Goal: Task Accomplishment & Management: Complete application form

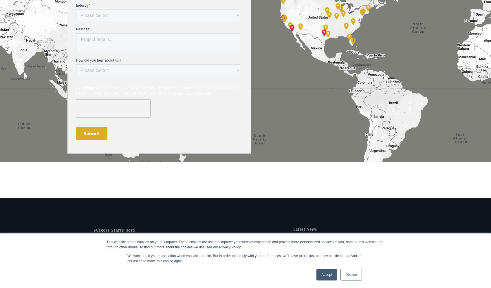
scroll to position [461, 0]
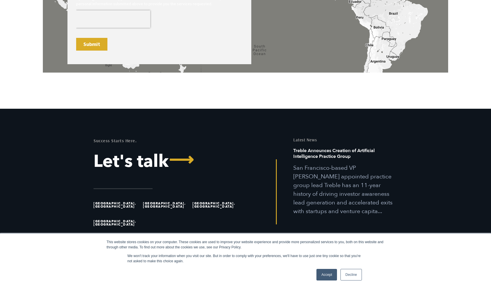
click at [323, 278] on link "Accept" at bounding box center [326, 275] width 21 height 12
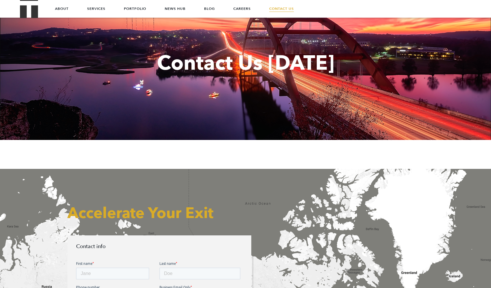
scroll to position [0, 0]
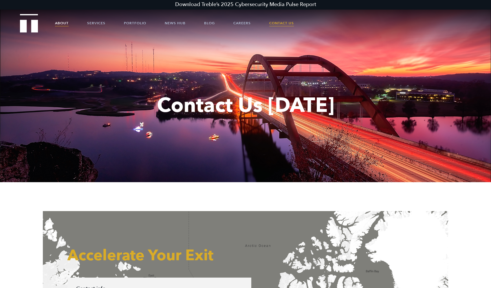
click at [65, 23] on link "About" at bounding box center [62, 22] width 14 height 17
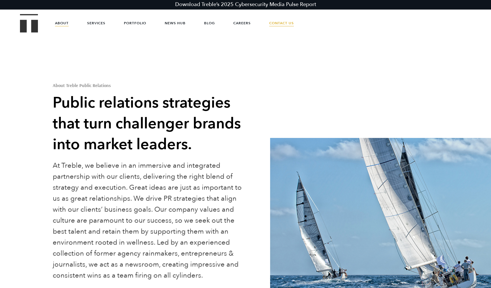
click at [275, 24] on link "Contact Us" at bounding box center [281, 22] width 25 height 17
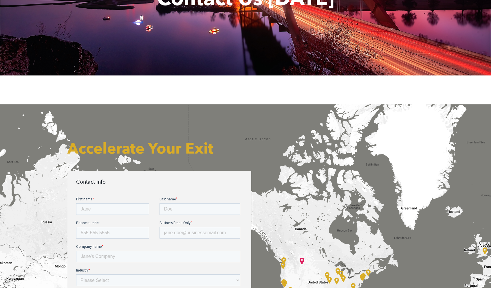
scroll to position [155, 0]
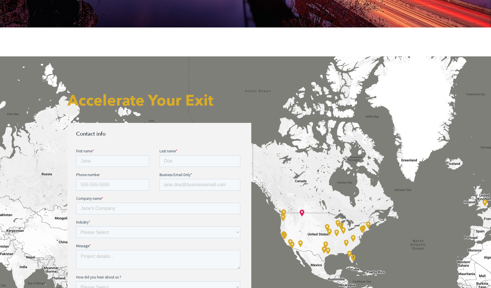
drag, startPoint x: 236, startPoint y: 113, endPoint x: 241, endPoint y: 120, distance: 9.5
click at [242, 120] on div "Accelerate Your Exit Contact info" at bounding box center [159, 227] width 192 height 285
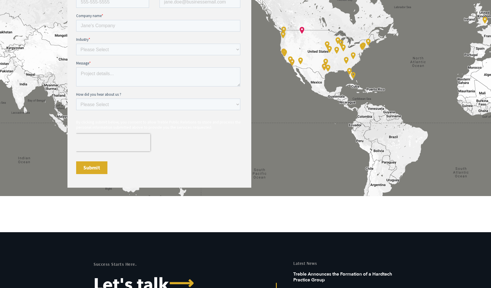
scroll to position [343, 0]
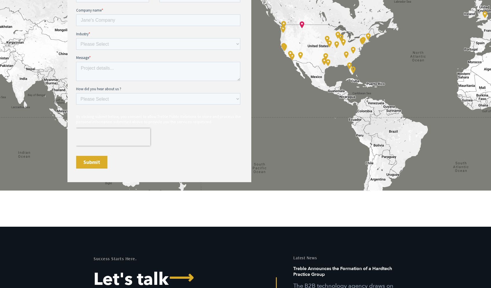
click at [109, 118] on span "By clicking submit below, you consent to allow Treble Public Relations to store…" at bounding box center [158, 119] width 165 height 10
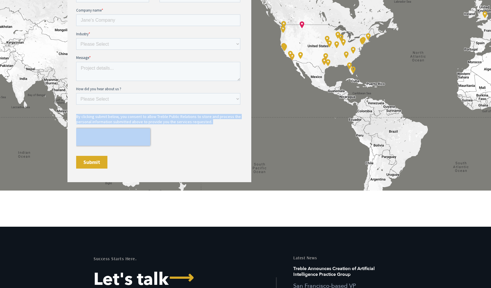
click at [109, 118] on span "By clicking submit below, you consent to allow Treble Public Relations to store…" at bounding box center [158, 119] width 165 height 10
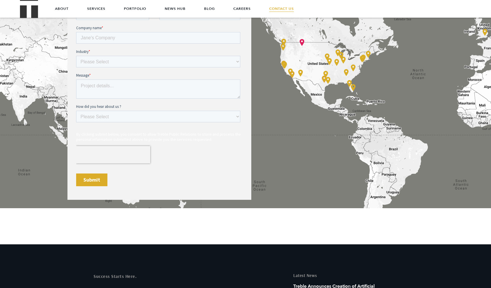
click at [204, 165] on form "First name * Last name * Phone number Business Email Only * Company name * Indu…" at bounding box center [159, 85] width 166 height 214
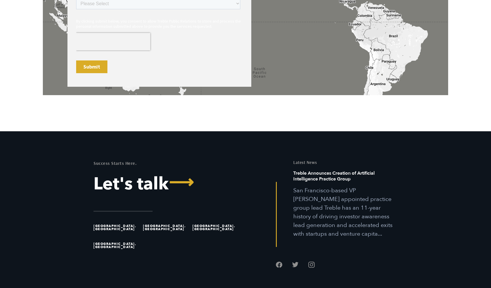
scroll to position [461, 0]
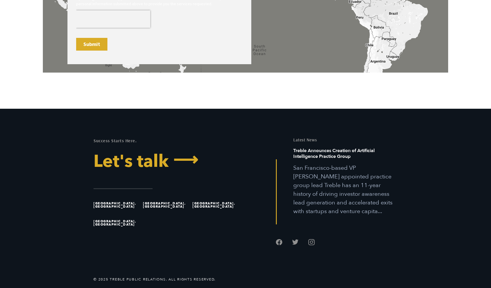
click at [164, 159] on link "Let's talk ⟶" at bounding box center [167, 161] width 148 height 17
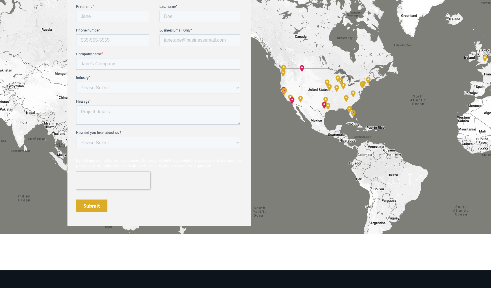
scroll to position [460, 0]
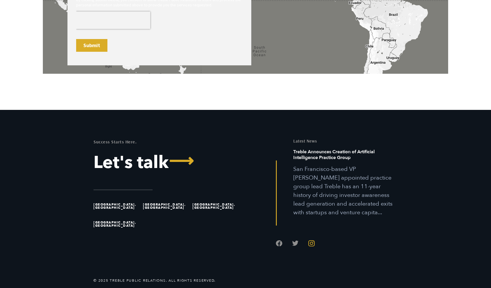
click at [310, 240] on link "Follow us on Instagram" at bounding box center [311, 243] width 6 height 6
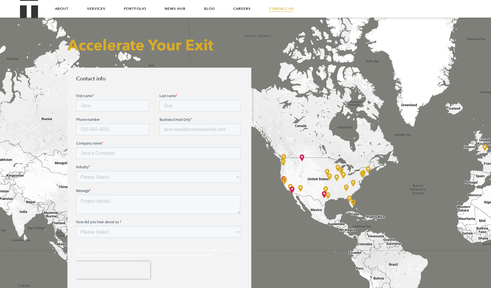
scroll to position [93, 0]
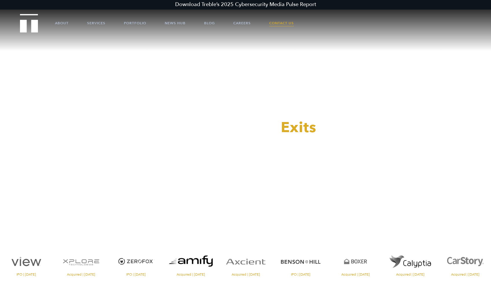
click at [284, 25] on link "Contact Us" at bounding box center [281, 22] width 25 height 17
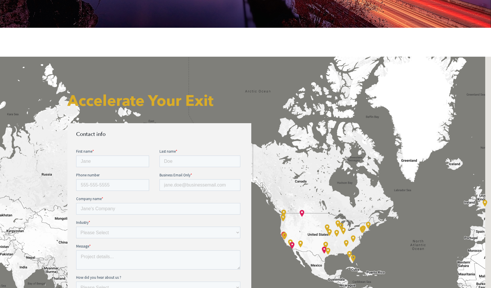
scroll to position [245, 0]
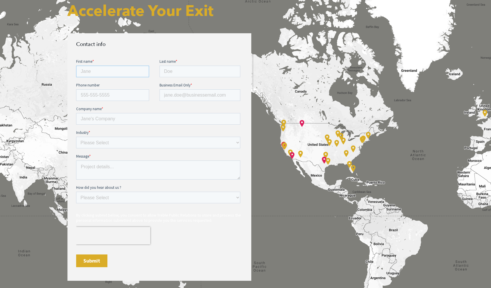
click at [119, 76] on input "First name *" at bounding box center [112, 71] width 73 height 12
type input "[PERSON_NAME]"
click at [171, 69] on input "Last name *" at bounding box center [199, 71] width 81 height 12
type input "Kamerling"
click at [109, 91] on input "Phone number" at bounding box center [112, 95] width 73 height 12
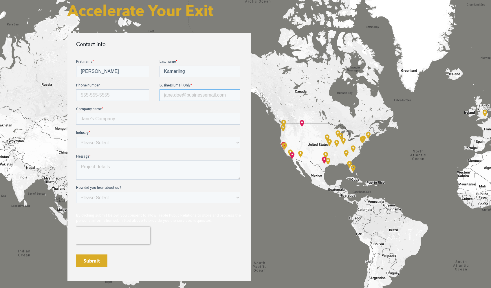
click at [187, 90] on input "Business Email Only *" at bounding box center [199, 95] width 81 height 12
type input "hans@adaptify.ai"
click at [150, 129] on fieldset "Company name *" at bounding box center [159, 118] width 166 height 24
click at [150, 118] on input "Company name *" at bounding box center [158, 119] width 164 height 12
type input "Adaptify SEO"
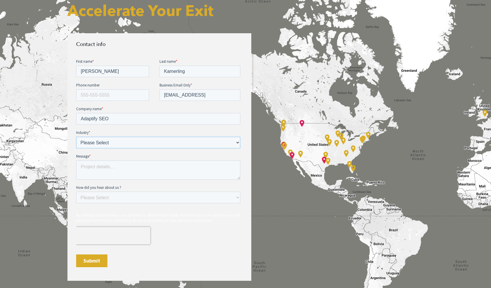
click at [138, 140] on select "Please Select E-commerce AI API Big Data Bio Tech (including Life Sciences) Blo…" at bounding box center [158, 143] width 164 height 12
select select "AI"
click at [76, 137] on select "Please Select E-commerce AI API Big Data Bio Tech (including Life Sciences) Blo…" at bounding box center [158, 143] width 164 height 12
click at [122, 175] on textarea "Message *" at bounding box center [158, 169] width 164 height 19
type textarea "Hi"
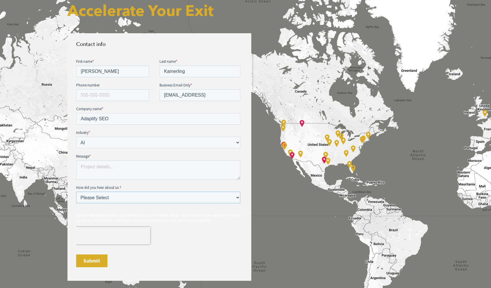
click at [90, 202] on select "Please Select Ad online Social media Video Another website Word of mouth Job li…" at bounding box center [158, 198] width 164 height 12
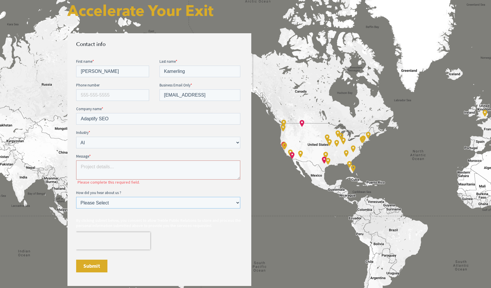
select select "Word of mouth"
click at [76, 197] on select "Please Select Ad online Social media Video Another website Word of mouth Job li…" at bounding box center [158, 203] width 164 height 12
click at [173, 171] on textarea "Message *" at bounding box center [158, 169] width 164 height 19
paste textarea "Hi - We're inviting select agencies to pitch for Adaptify's PR (B2B SaaS, $200K…"
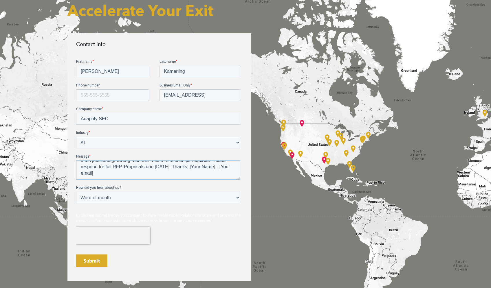
scroll to position [0, 0]
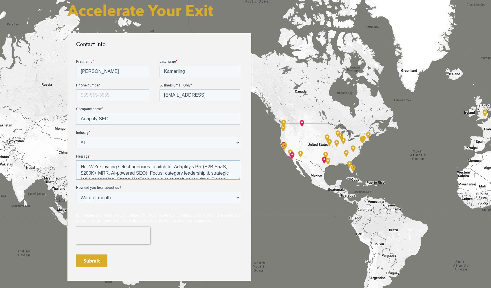
click at [203, 167] on textarea "Hi - We're inviting select agencies to pitch for Adaptify's PR (B2B SaaS, $200K…" at bounding box center [158, 169] width 164 height 19
click at [147, 172] on textarea "Hi - We're inviting select agencies to pitch for Adaptify's PR (B2B SaaS, $200K…" at bounding box center [158, 169] width 164 height 19
click at [186, 170] on textarea "Hi - We're inviting select agencies to pitch for Adaptify's PR. Focus: category…" at bounding box center [158, 169] width 164 height 19
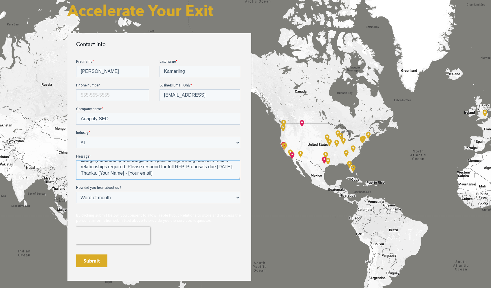
click at [163, 172] on textarea "Hi - We're inviting select agencies to pitch for Adaptify's PR. Focus: category…" at bounding box center [158, 169] width 164 height 19
click at [188, 165] on textarea "Hi - We're inviting select agencies to pitch for Adaptify's PR. Focus: category…" at bounding box center [158, 169] width 164 height 19
click at [232, 164] on textarea "Hi - We're inviting select agencies to pitch for Adaptify's PR. Focus: category…" at bounding box center [158, 169] width 164 height 19
click at [127, 164] on textarea "Hi - We're inviting select agencies to pitch for Adaptify's PR. Focus: category…" at bounding box center [158, 169] width 164 height 19
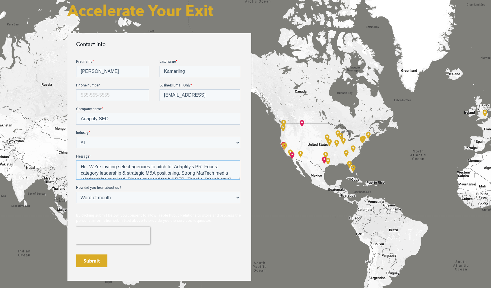
click at [183, 173] on textarea "Hi - We're inviting select agencies to pitch for Adaptify's PR. Focus: category…" at bounding box center [158, 169] width 164 height 19
drag, startPoint x: 110, startPoint y: 168, endPoint x: 175, endPoint y: 169, distance: 65.1
click at [175, 169] on textarea "Hi - We're inviting select agencies to pitch for Adaptify's PR. Focus: category…" at bounding box center [158, 169] width 164 height 19
type textarea "Hi - We're inviting select agencies to pitch for Adaptify's PR. Focus: category…"
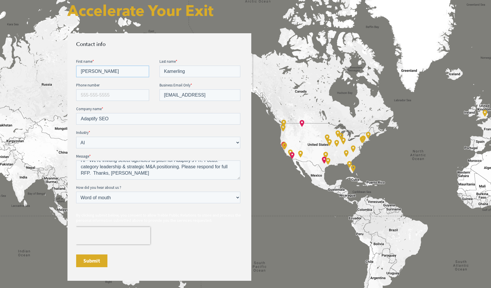
click at [103, 71] on input "Hans" at bounding box center [112, 71] width 73 height 12
type input "Hansjan"
click at [158, 169] on textarea "Hi - We're inviting select agencies to pitch for Adaptify's PR. Focus: category…" at bounding box center [158, 169] width 164 height 19
click at [107, 168] on textarea "Hi - We're inviting select agencies to pitch for Adaptify's PR. Focus: category…" at bounding box center [158, 169] width 164 height 19
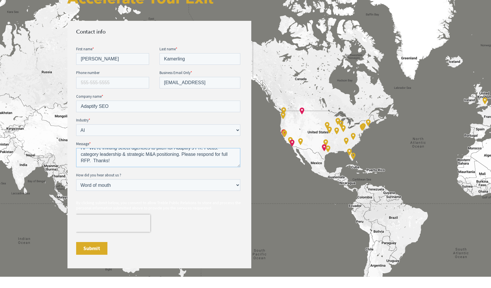
scroll to position [258, 0]
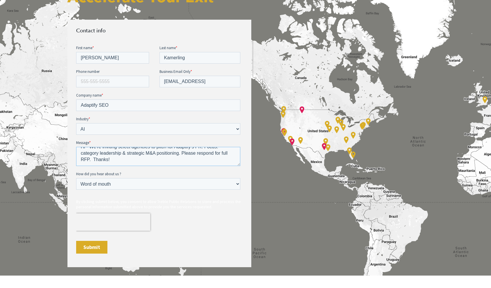
type textarea "Hi - We're inviting select agencies to pitch for Adaptify's PR. Focus: category…"
click at [88, 244] on input "Submit" at bounding box center [91, 247] width 31 height 13
